Goal: Find specific page/section: Find specific page/section

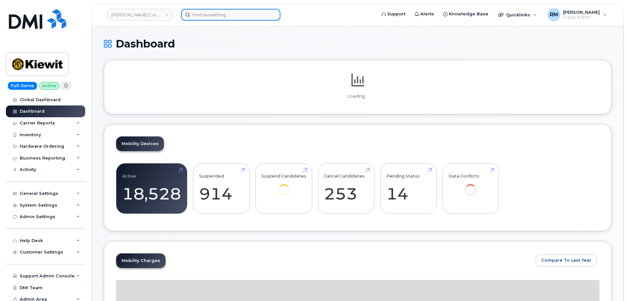
click at [198, 18] on input at bounding box center [230, 15] width 99 height 12
paste input "Zebra TC 78"
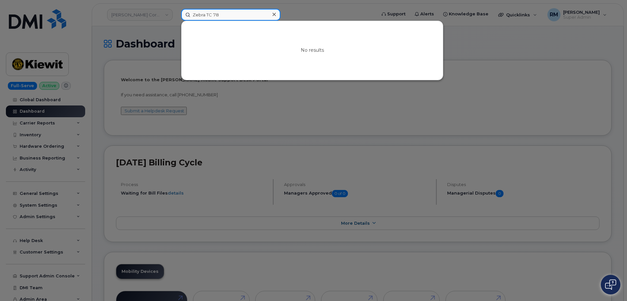
drag, startPoint x: 203, startPoint y: 16, endPoint x: 168, endPoint y: 15, distance: 34.4
click at [176, 15] on div "Zebra TC 78 No results" at bounding box center [276, 15] width 201 height 12
paste input "357394911712400"
click at [223, 16] on input "357394911712400" at bounding box center [230, 15] width 99 height 12
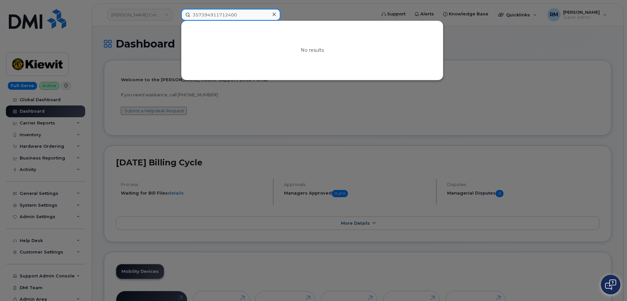
paste input "Tyler Williams"
type input "Tyler Williams"
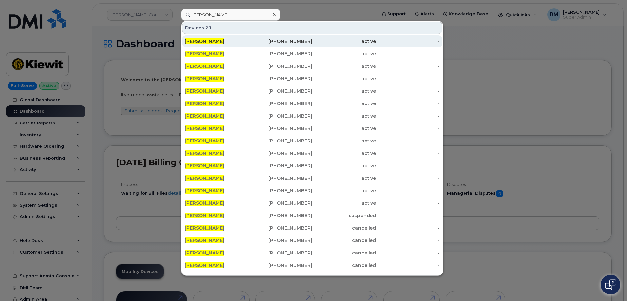
click at [219, 41] on span "TYLER WILLIAMS" at bounding box center [205, 41] width 40 height 6
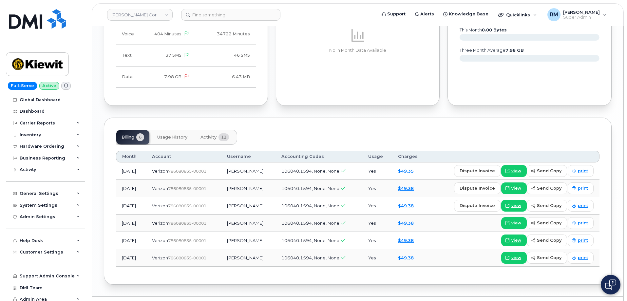
scroll to position [691, 0]
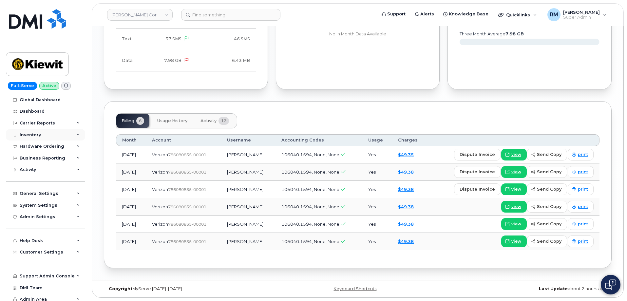
click at [32, 132] on div "Inventory" at bounding box center [45, 135] width 79 height 12
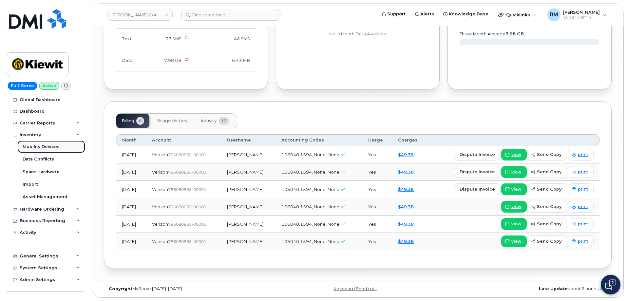
click at [35, 146] on div "Mobility Devices" at bounding box center [41, 147] width 37 height 6
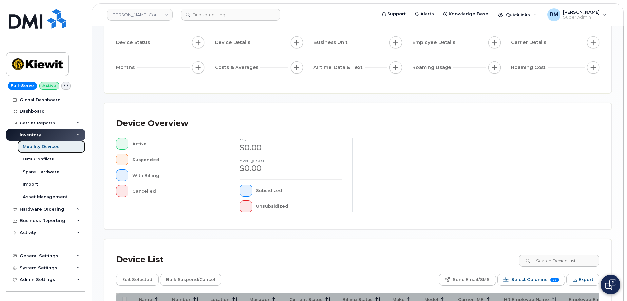
scroll to position [163, 0]
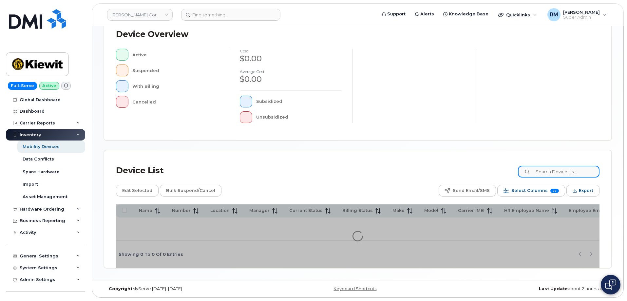
click at [548, 170] on input at bounding box center [559, 172] width 82 height 12
paste input "Tyler Williams"
type input "Tyler Williams"
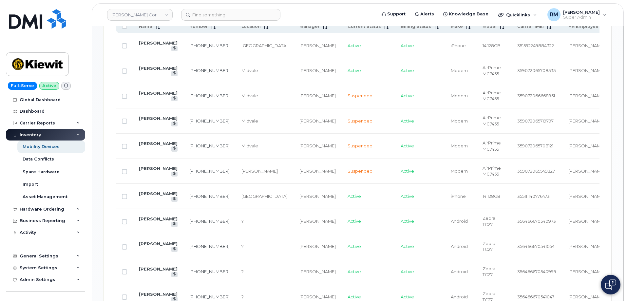
scroll to position [392, 0]
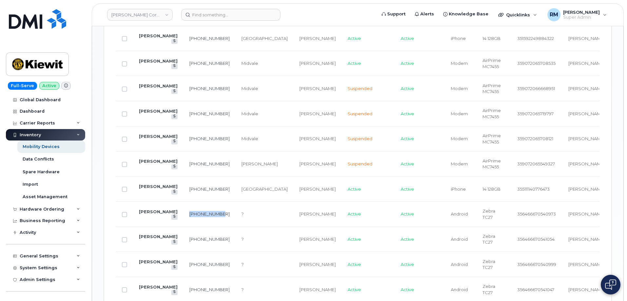
drag, startPoint x: 186, startPoint y: 201, endPoint x: 173, endPoint y: 192, distance: 15.6
click at [183, 202] on td "588-427-4699" at bounding box center [209, 214] width 52 height 25
copy link "588-427-4699"
click at [150, 15] on link "Kiewit Corporation" at bounding box center [139, 15] width 65 height 12
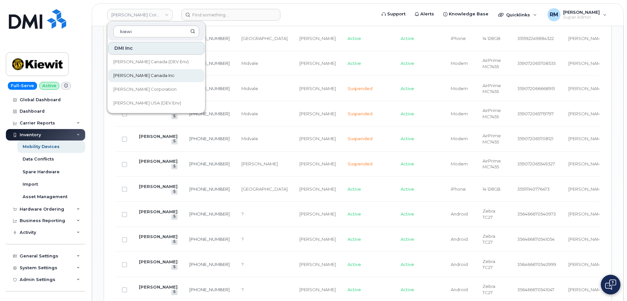
type input "kiewi"
click at [133, 73] on span "[PERSON_NAME] Canada Inc" at bounding box center [143, 75] width 61 height 7
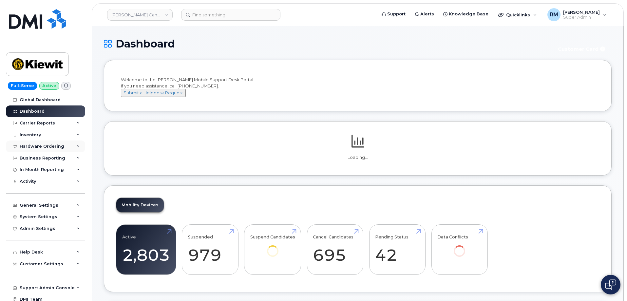
click at [42, 144] on div "Hardware Ordering" at bounding box center [42, 146] width 45 height 5
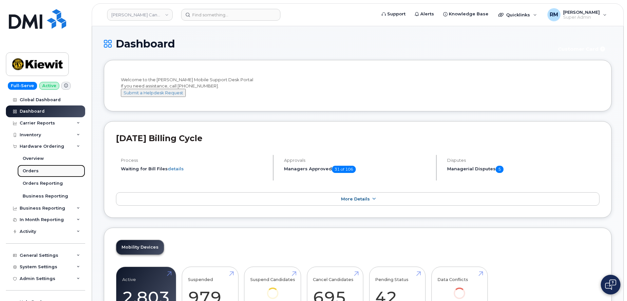
click at [28, 172] on div "Orders" at bounding box center [31, 171] width 16 height 6
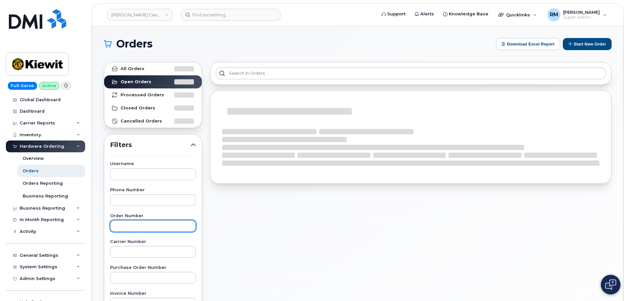
click at [119, 224] on input "text" at bounding box center [153, 226] width 86 height 12
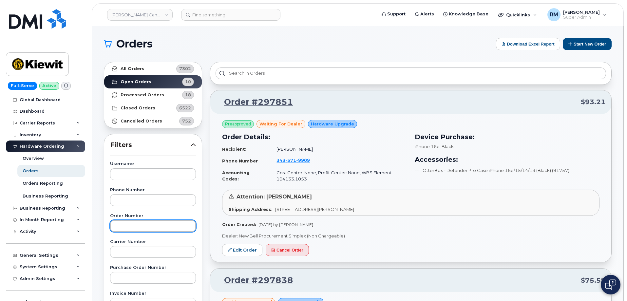
paste input "292205"
type input "292205"
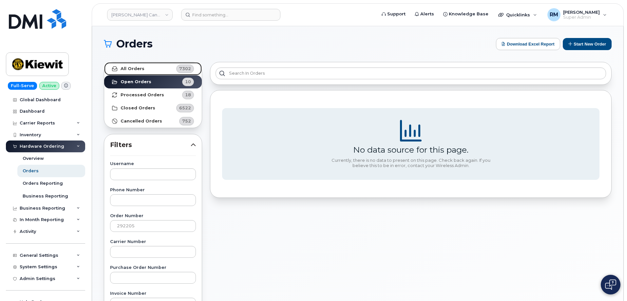
click at [135, 64] on link "All Orders 7302" at bounding box center [153, 68] width 98 height 13
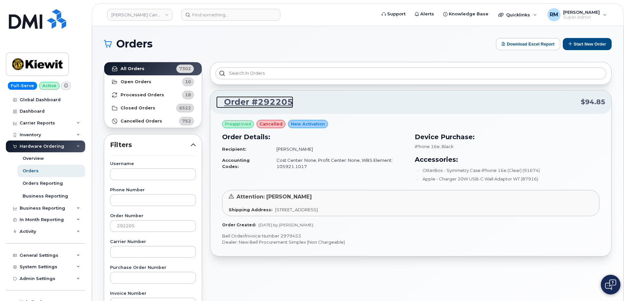
click at [251, 101] on link "Order #292205" at bounding box center [254, 102] width 77 height 12
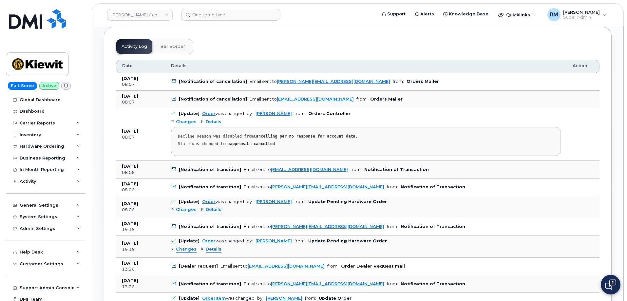
scroll to position [360, 0]
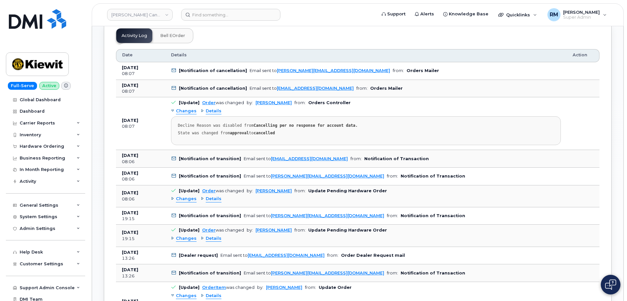
click at [215, 196] on span "Details" at bounding box center [214, 199] width 16 height 6
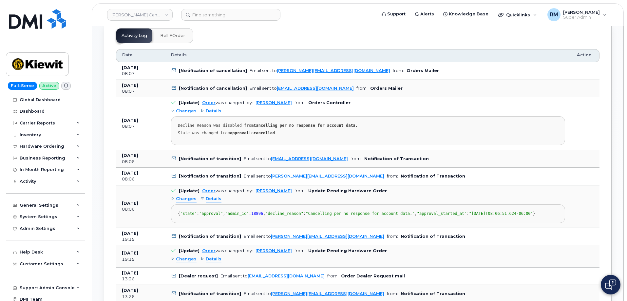
click at [215, 196] on span "Details" at bounding box center [214, 199] width 16 height 6
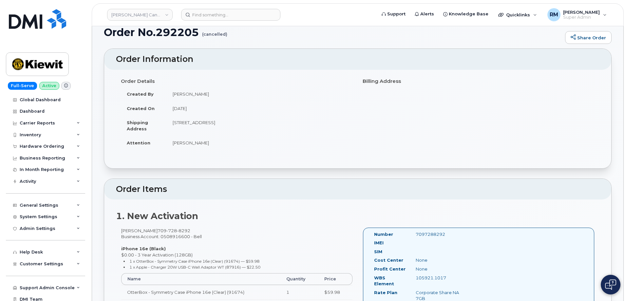
scroll to position [0, 0]
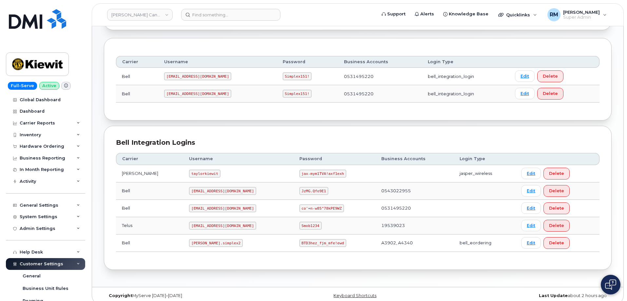
scroll to position [80, 0]
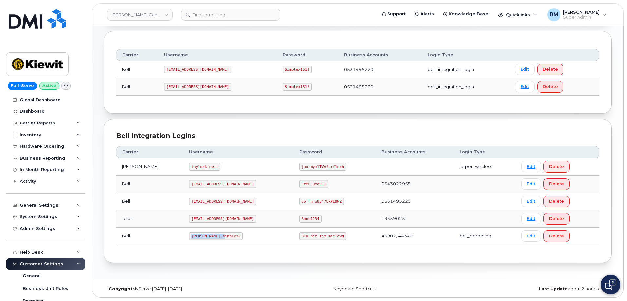
drag, startPoint x: 179, startPoint y: 235, endPoint x: 218, endPoint y: 233, distance: 39.0
click at [218, 233] on td "[PERSON_NAME].simplex2" at bounding box center [238, 236] width 110 height 17
copy code "[PERSON_NAME].simplex2"
drag, startPoint x: 278, startPoint y: 237, endPoint x: 340, endPoint y: 220, distance: 65.0
click at [333, 229] on td "BTD3hez_fjm_mfe!ewd" at bounding box center [334, 236] width 82 height 17
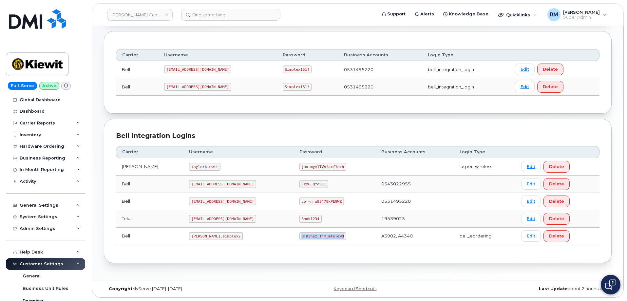
copy code "BTD3hez_fjm_mfe!ewd"
